Goal: Information Seeking & Learning: Learn about a topic

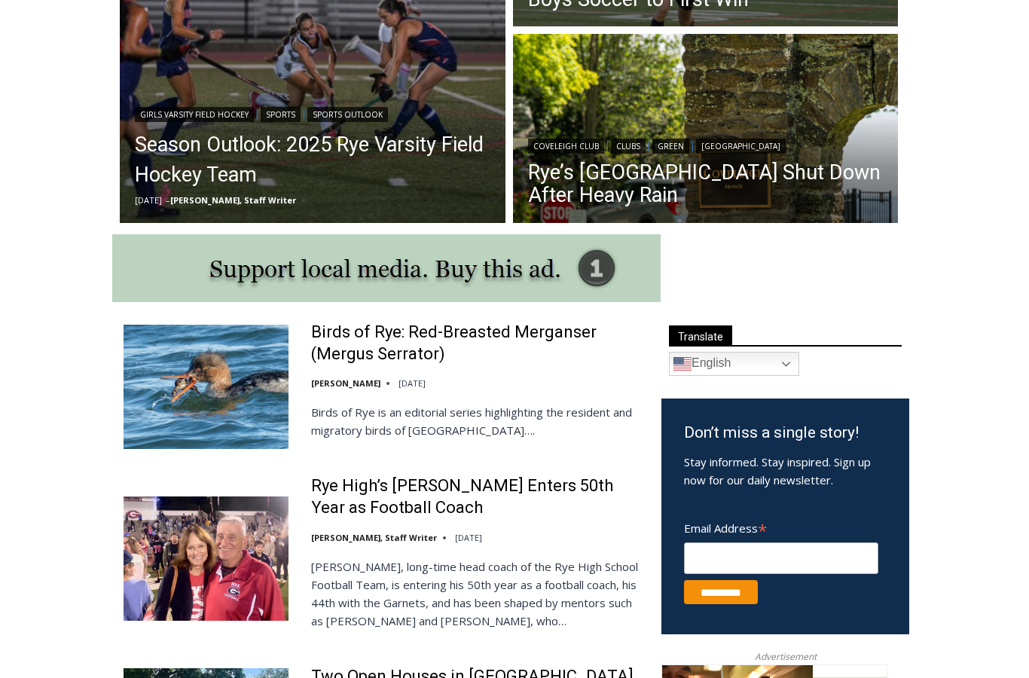
scroll to position [846, 0]
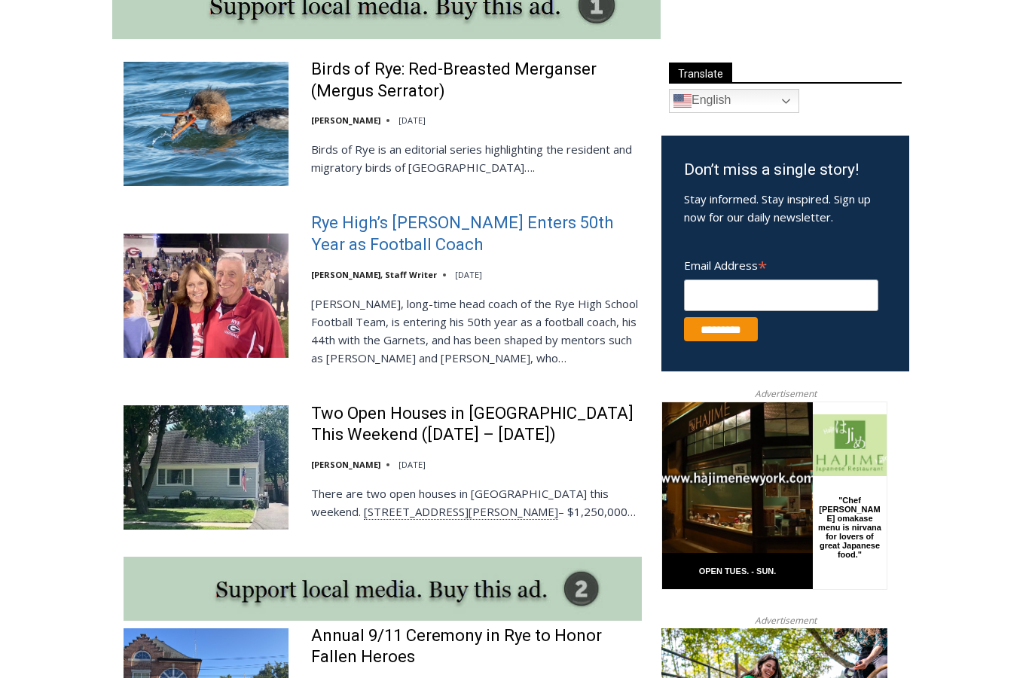
click at [358, 228] on link "Rye High’s [PERSON_NAME] Enters 50th Year as Football Coach" at bounding box center [476, 233] width 331 height 43
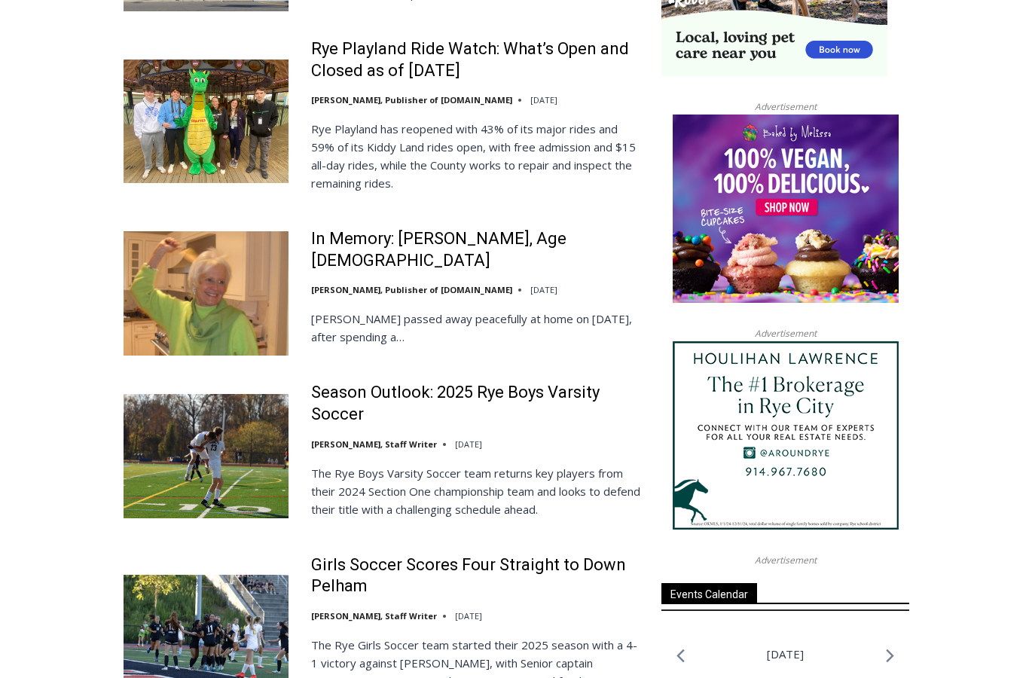
scroll to position [1587, 0]
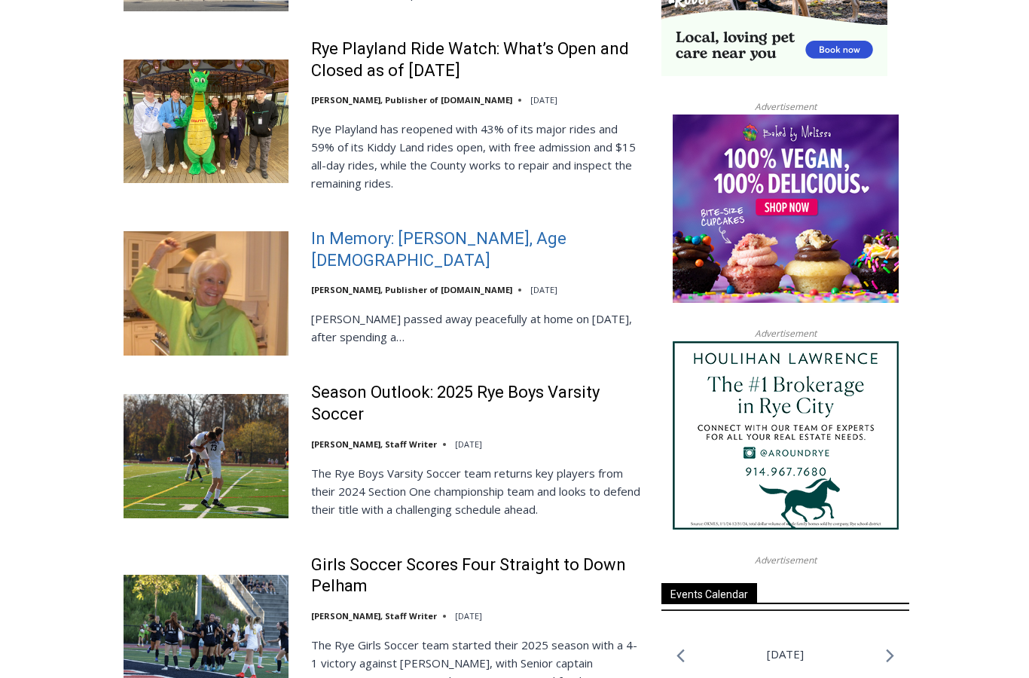
click at [371, 251] on link "In Memory: [PERSON_NAME], Age [DEMOGRAPHIC_DATA]" at bounding box center [476, 249] width 331 height 43
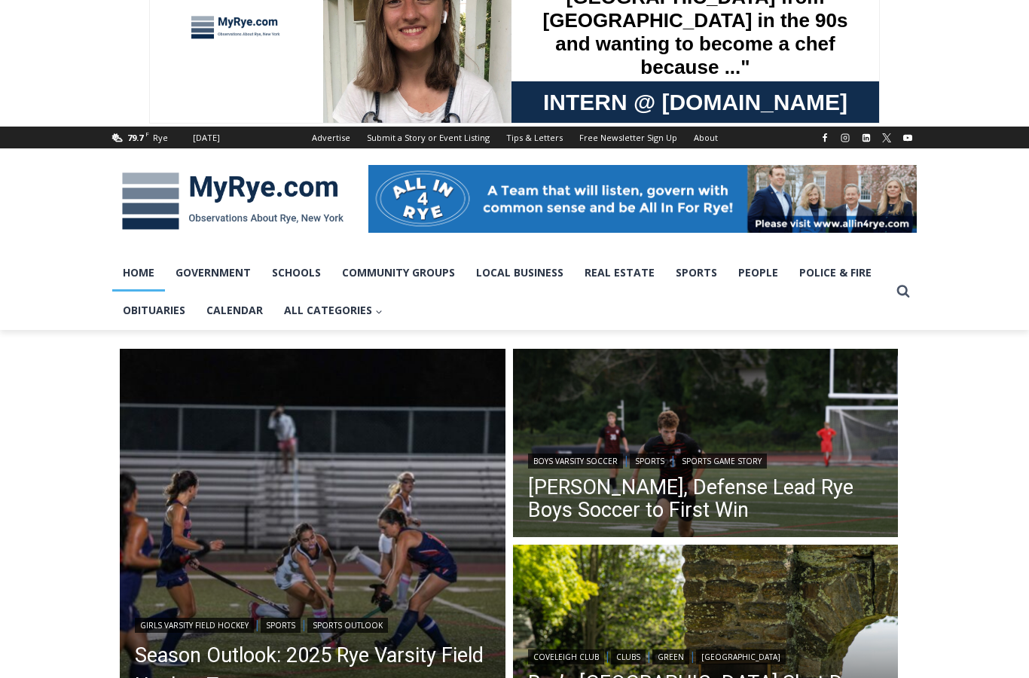
scroll to position [0, 0]
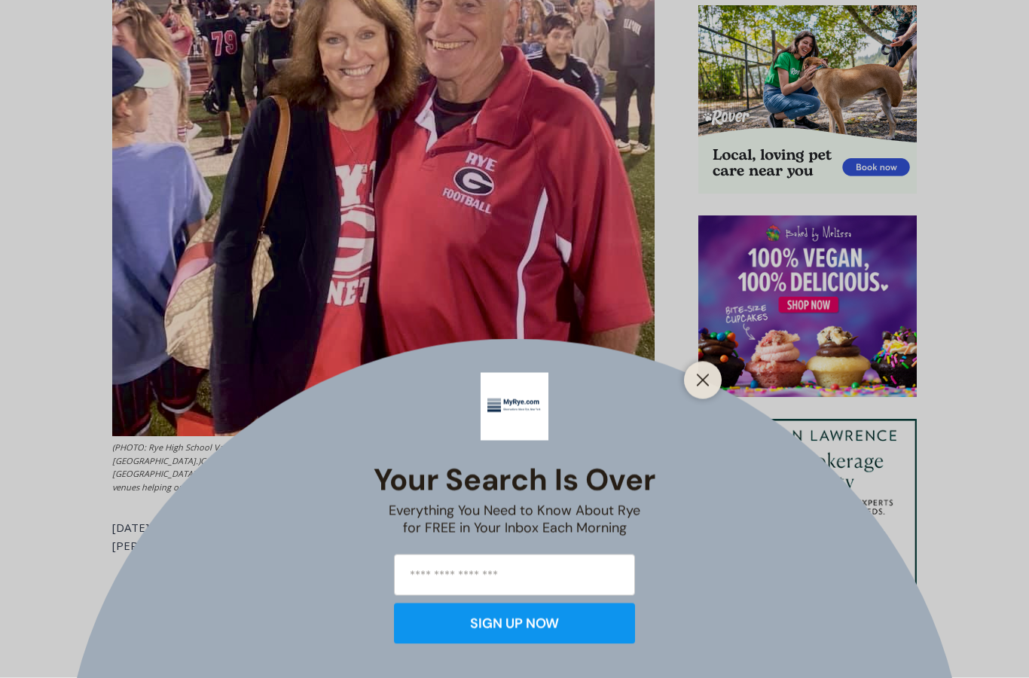
scroll to position [985, 0]
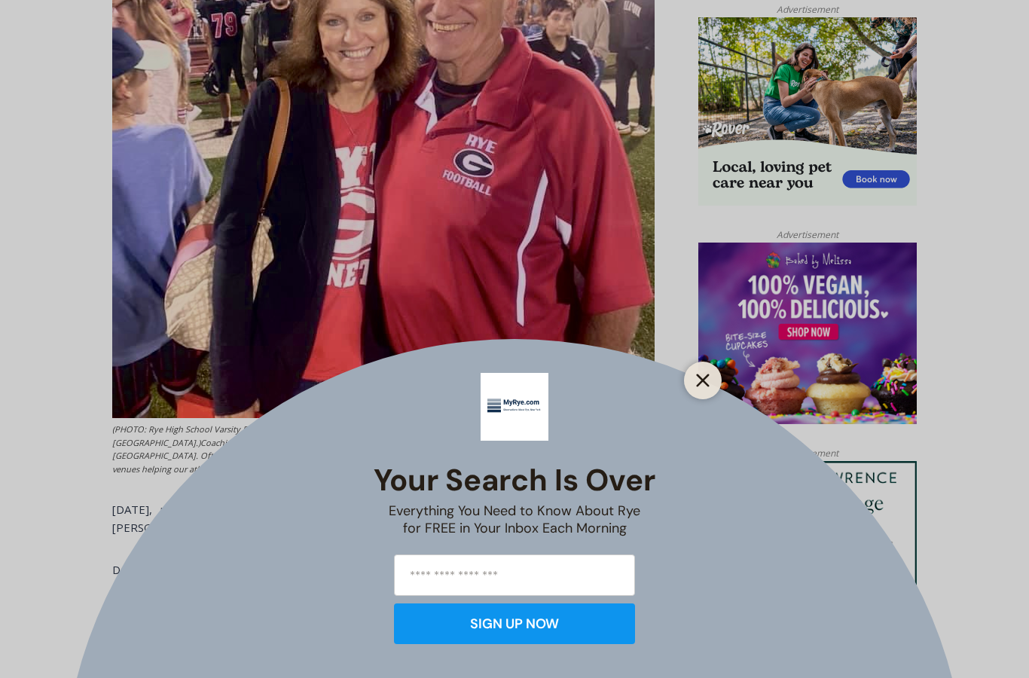
click at [701, 387] on icon "Close" at bounding box center [703, 381] width 14 height 14
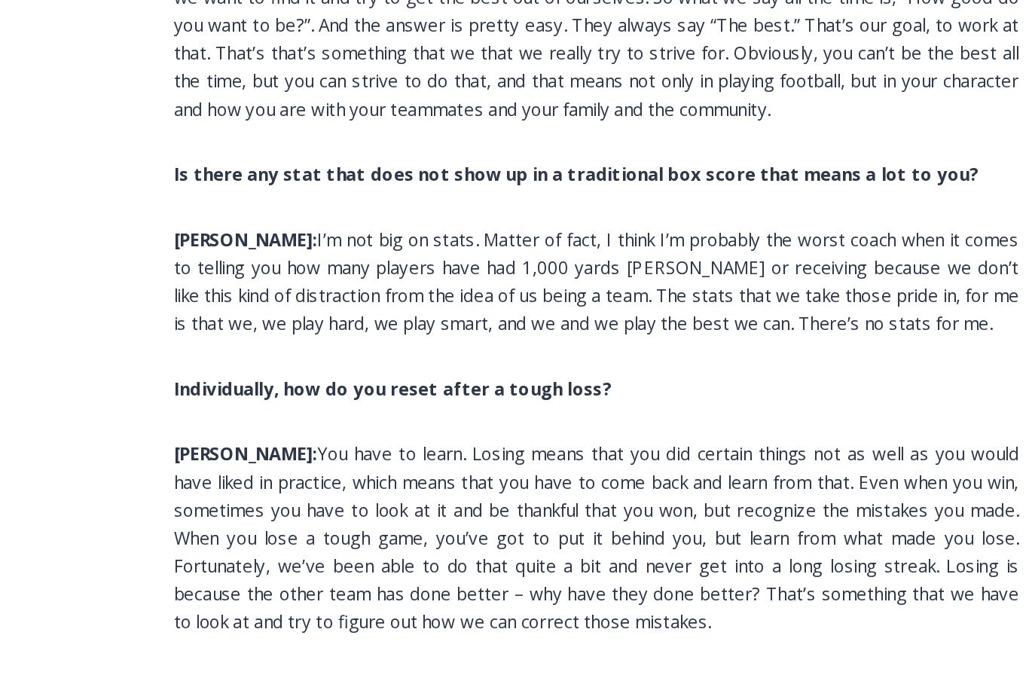
scroll to position [4003, 0]
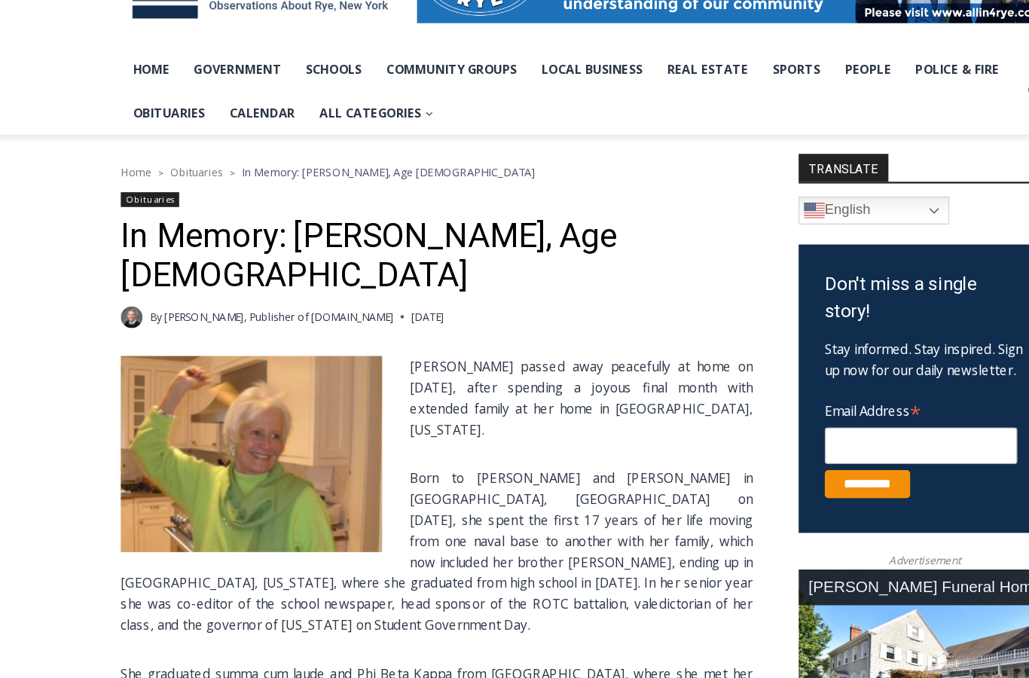
scroll to position [287, 0]
